Goal: Check status: Check status

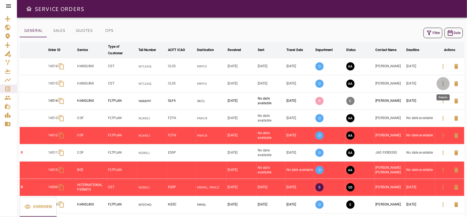
click at [439, 84] on button "button" at bounding box center [443, 83] width 13 height 13
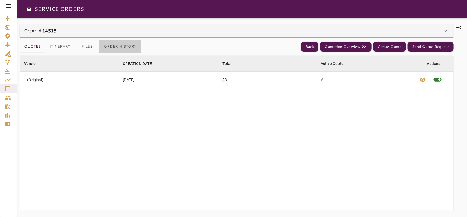
click at [120, 51] on button "Order History" at bounding box center [120, 46] width 42 height 13
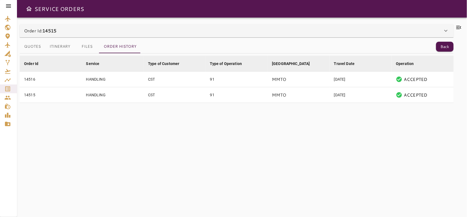
click at [82, 32] on div "Order Id: 14515" at bounding box center [233, 30] width 419 height 7
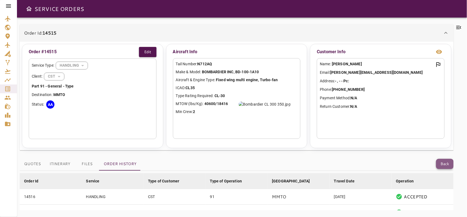
click at [443, 163] on button "Back" at bounding box center [445, 163] width 18 height 10
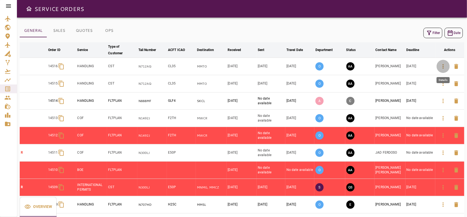
click at [442, 71] on button "button" at bounding box center [443, 66] width 13 height 13
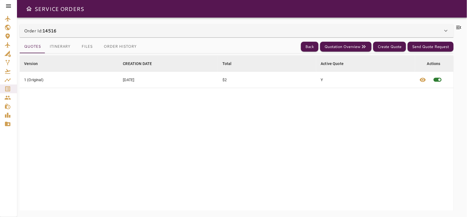
click at [147, 28] on div "Order Id: 14516" at bounding box center [233, 30] width 419 height 7
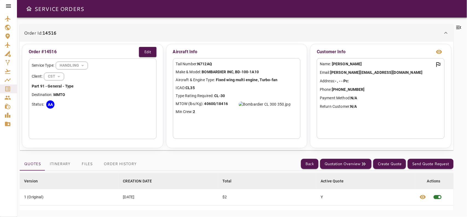
click at [143, 30] on div "Order Id: 14516" at bounding box center [233, 33] width 419 height 7
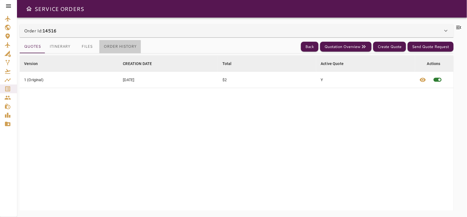
click at [114, 49] on button "Order History" at bounding box center [120, 46] width 42 height 13
